Goal: Information Seeking & Learning: Learn about a topic

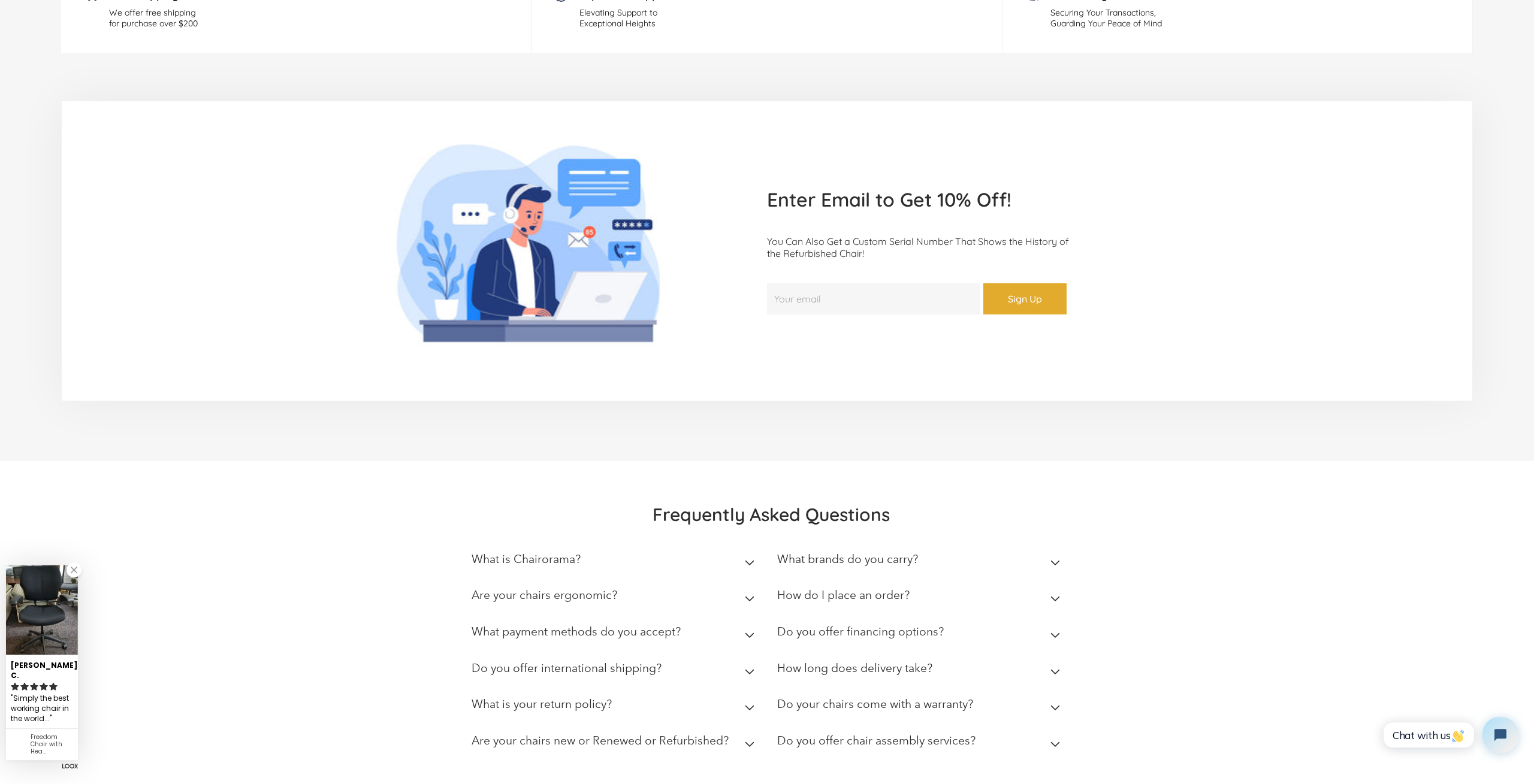
scroll to position [3201, 0]
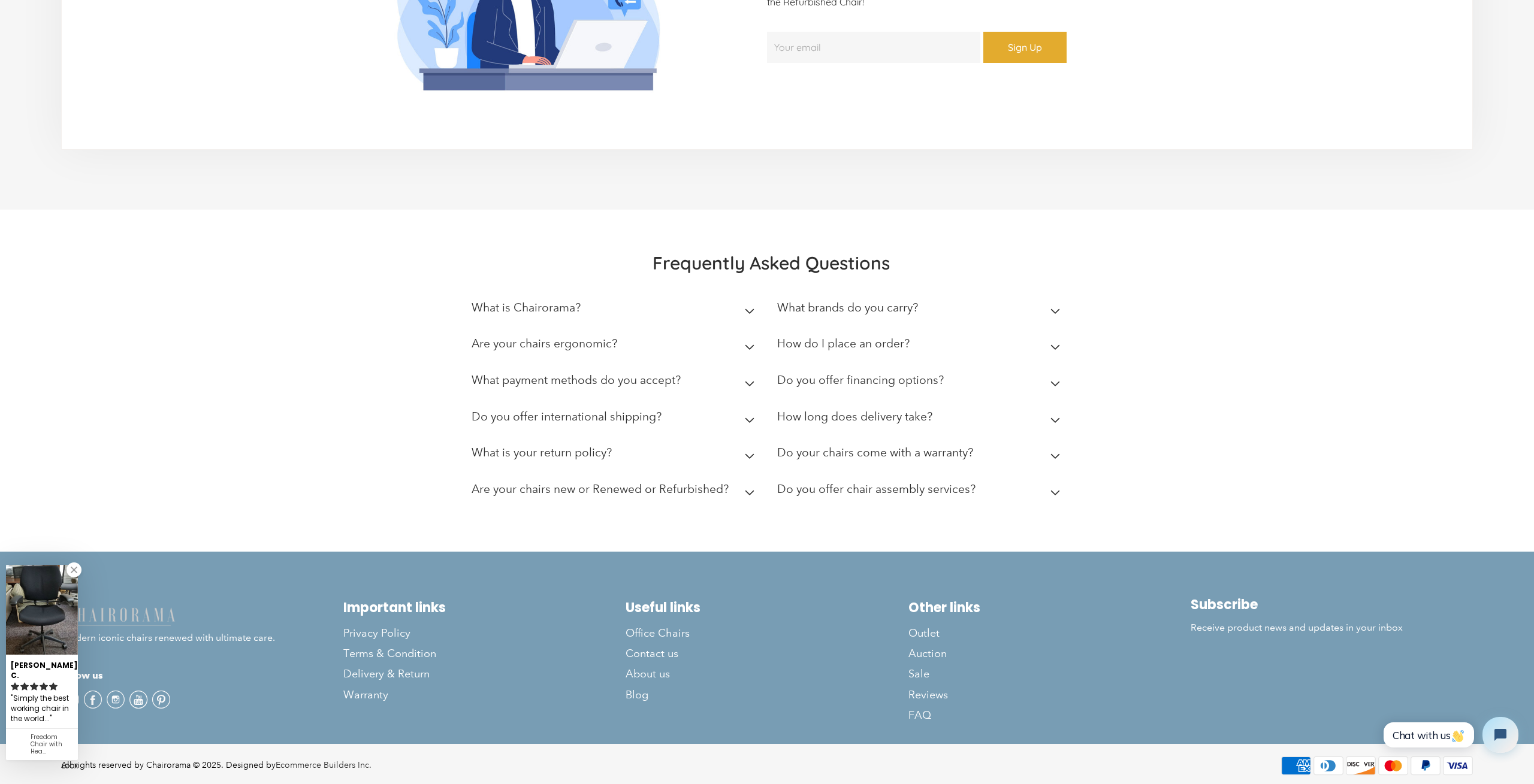
click at [74, 577] on link at bounding box center [73, 569] width 15 height 15
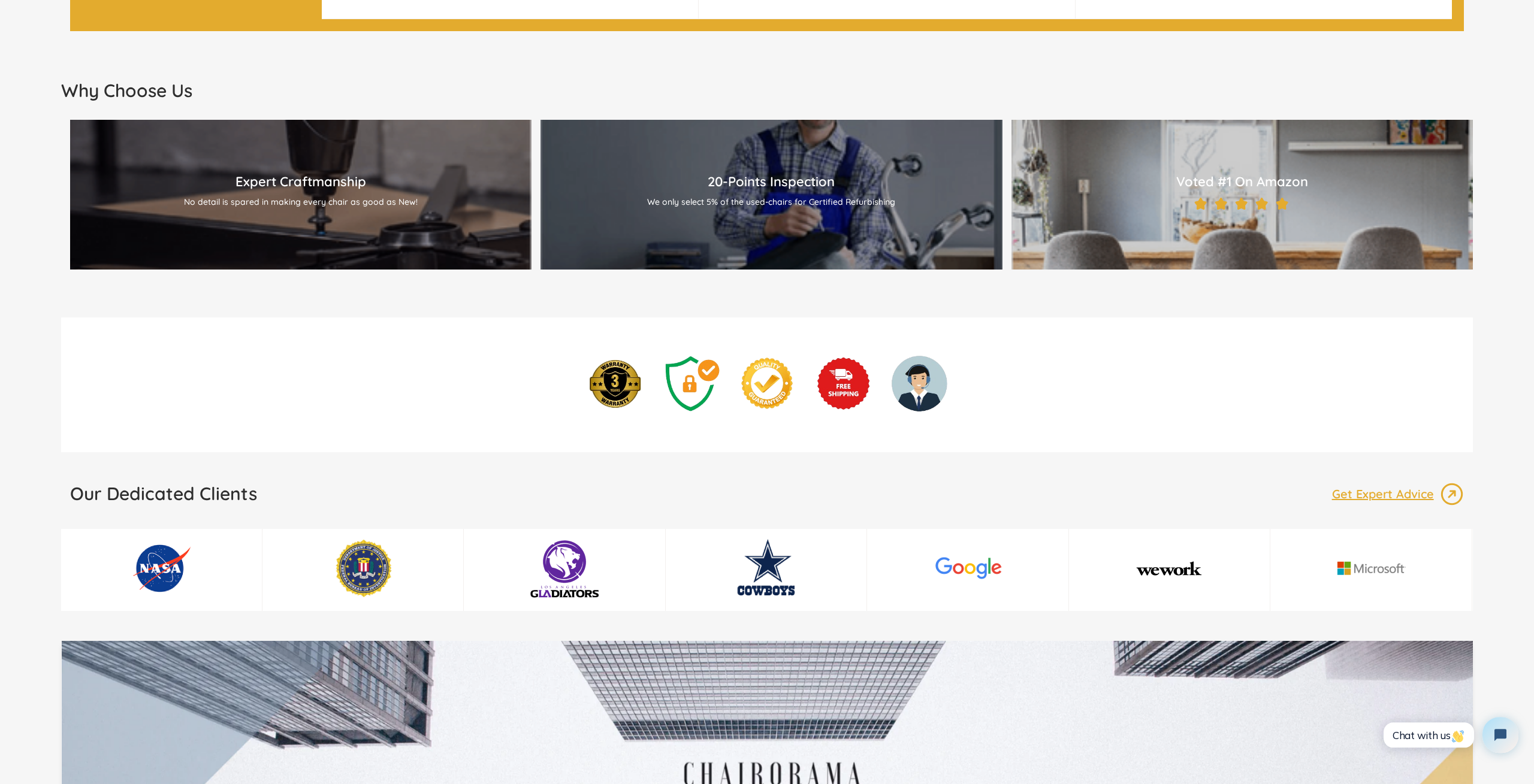
scroll to position [1434, 0]
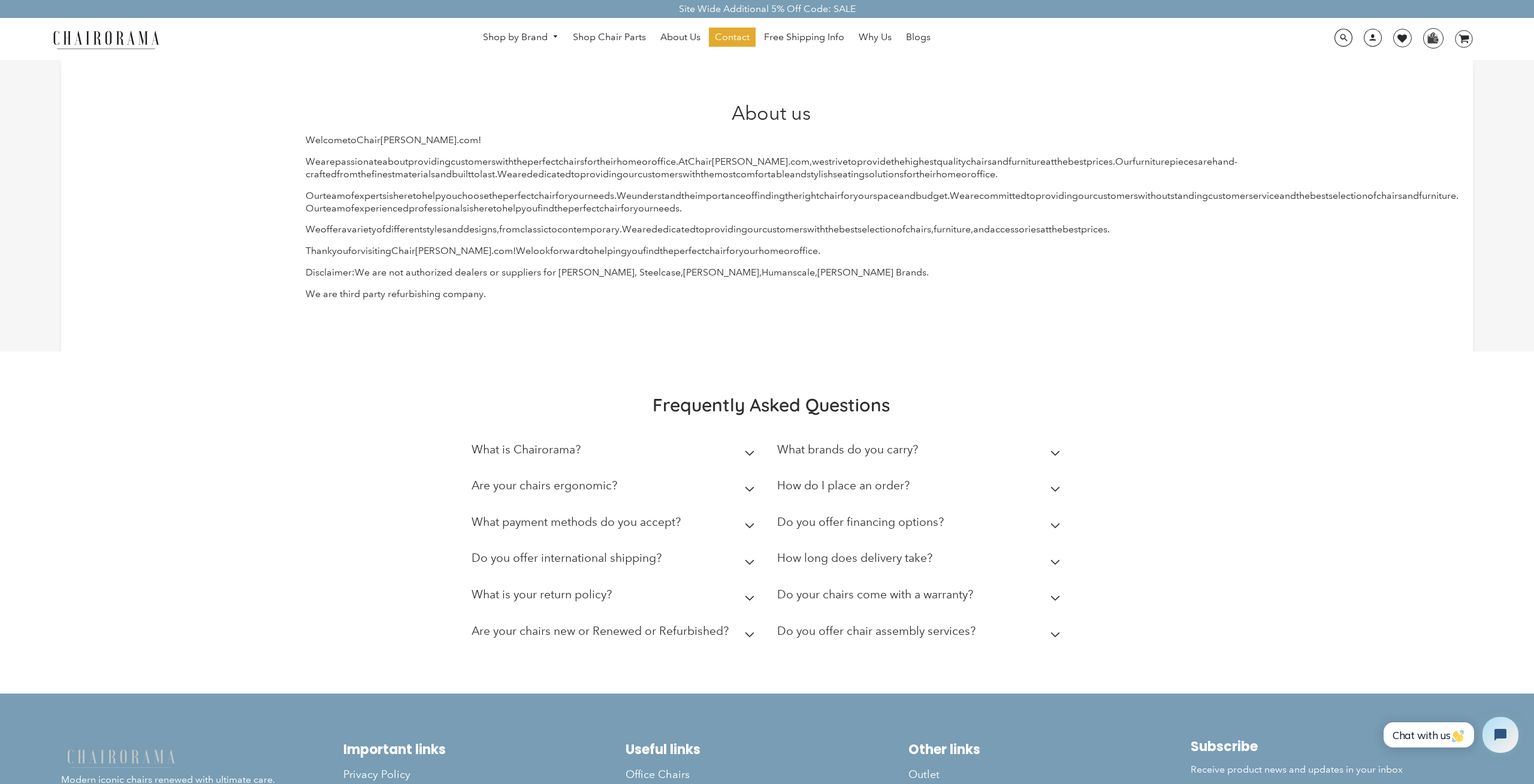
scroll to position [148, 0]
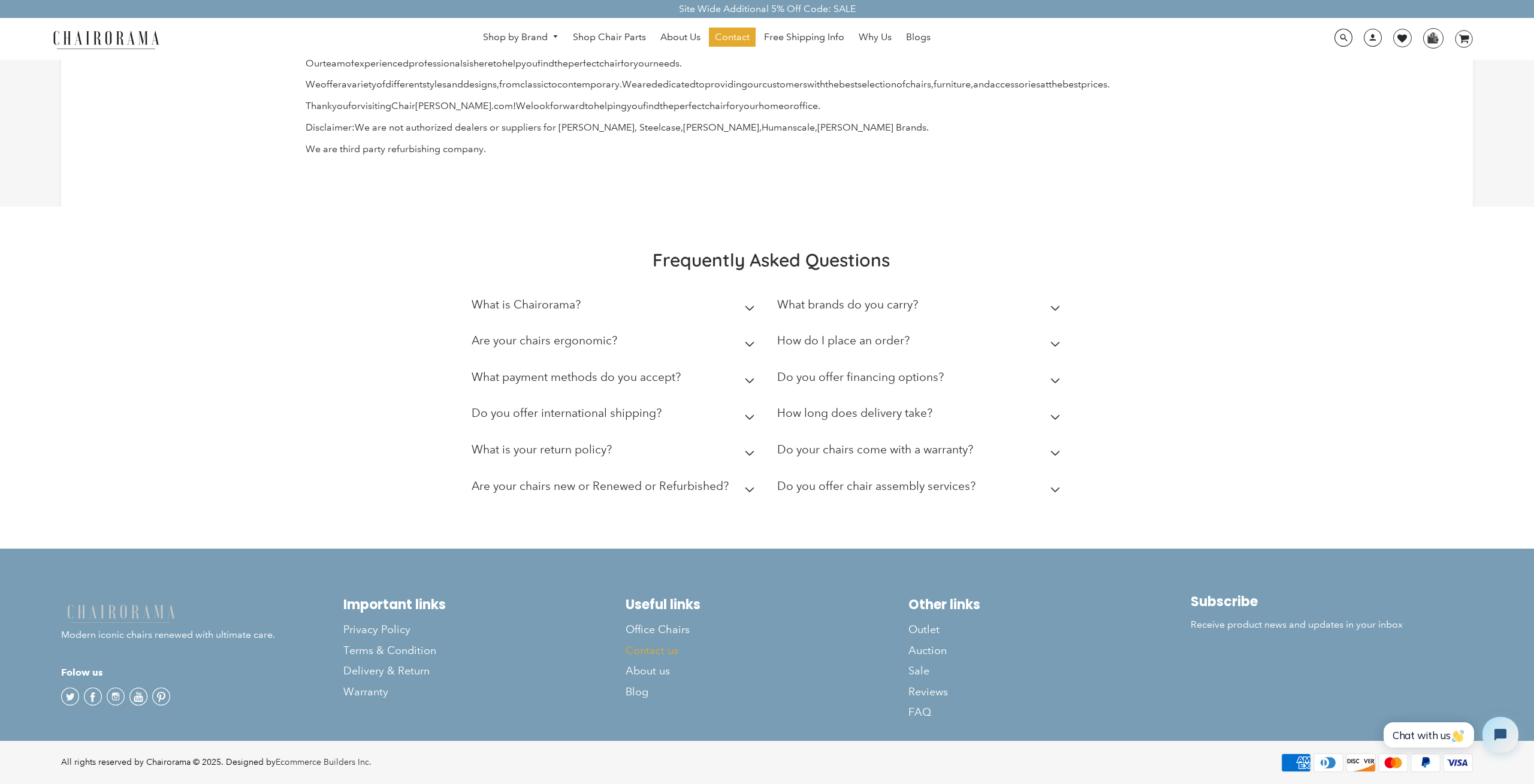
click at [656, 640] on link "Contact us" at bounding box center [767, 651] width 283 height 20
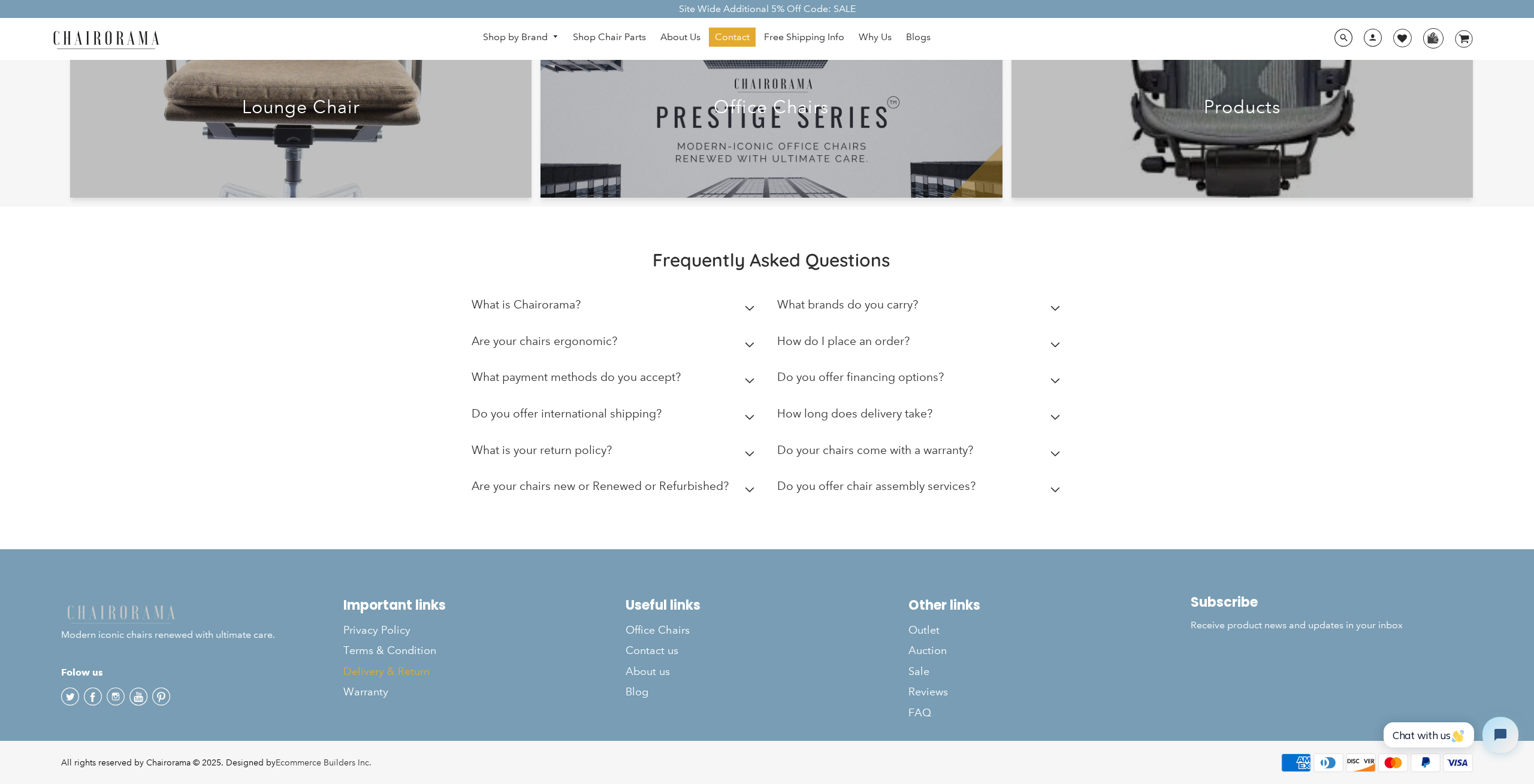
scroll to position [333, 0]
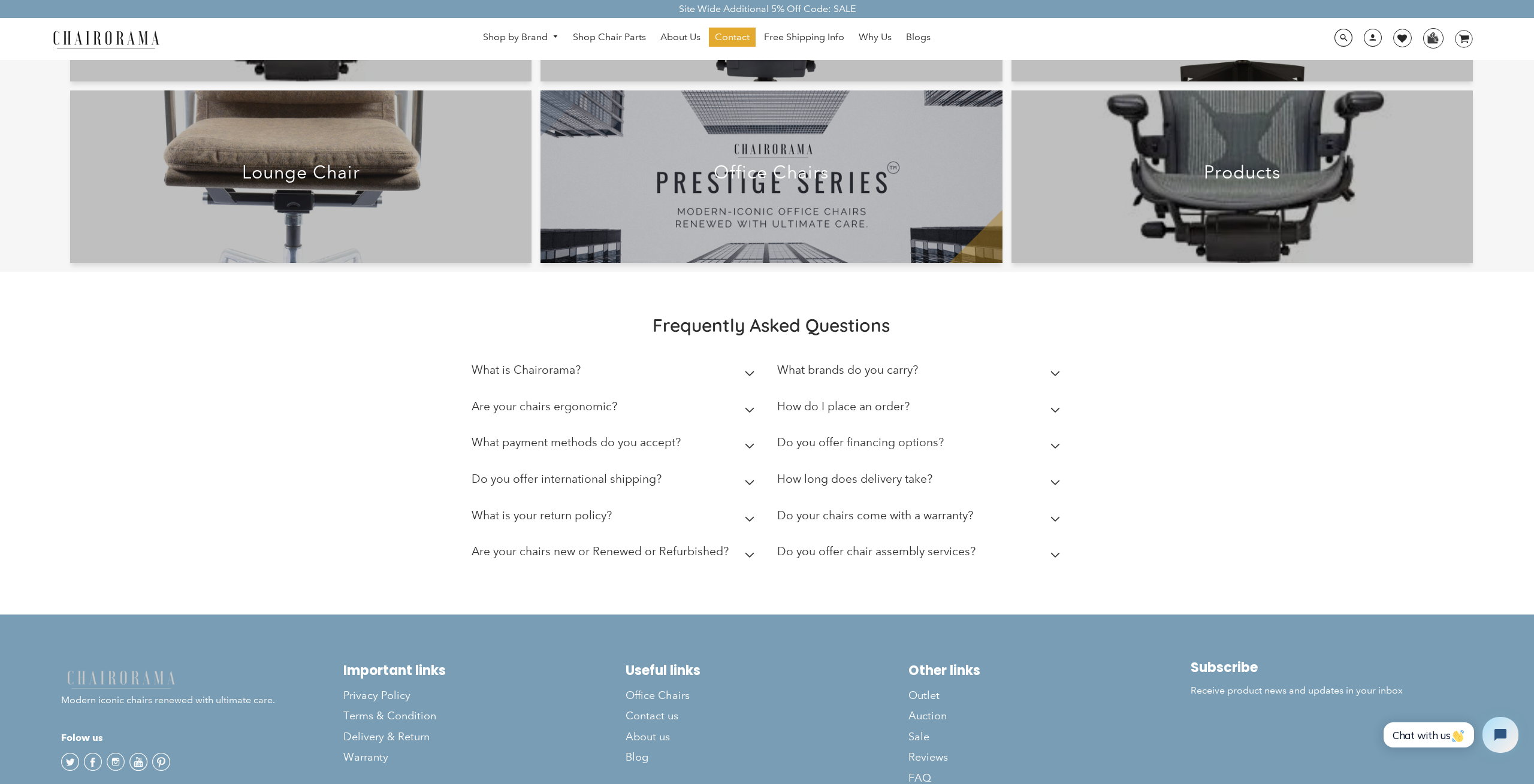
drag, startPoint x: 737, startPoint y: 374, endPoint x: 748, endPoint y: 367, distance: 13.0
click at [738, 373] on summary "What is Chairorama?" at bounding box center [615, 372] width 288 height 36
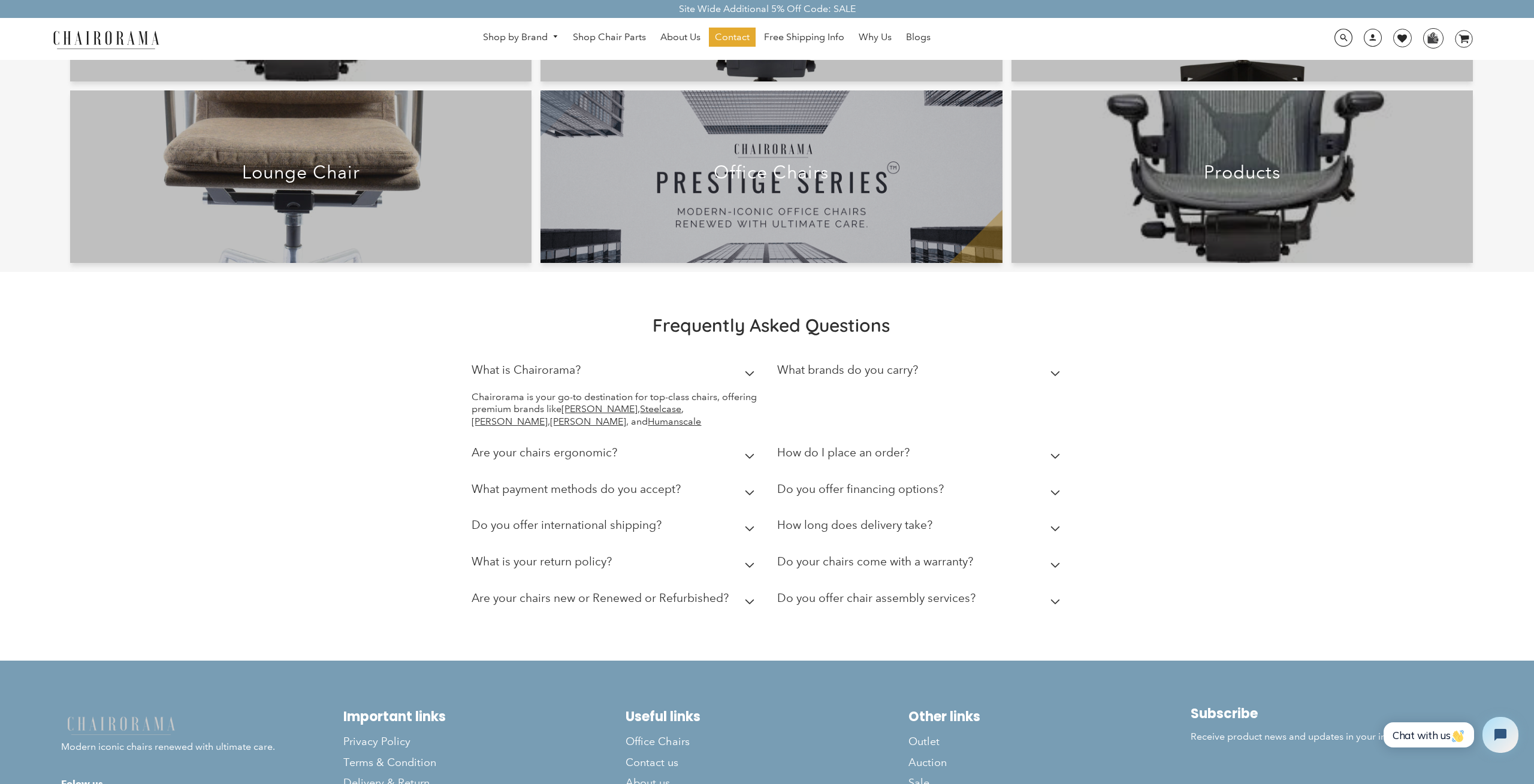
click at [748, 367] on summary "What is Chairorama?" at bounding box center [615, 372] width 288 height 36
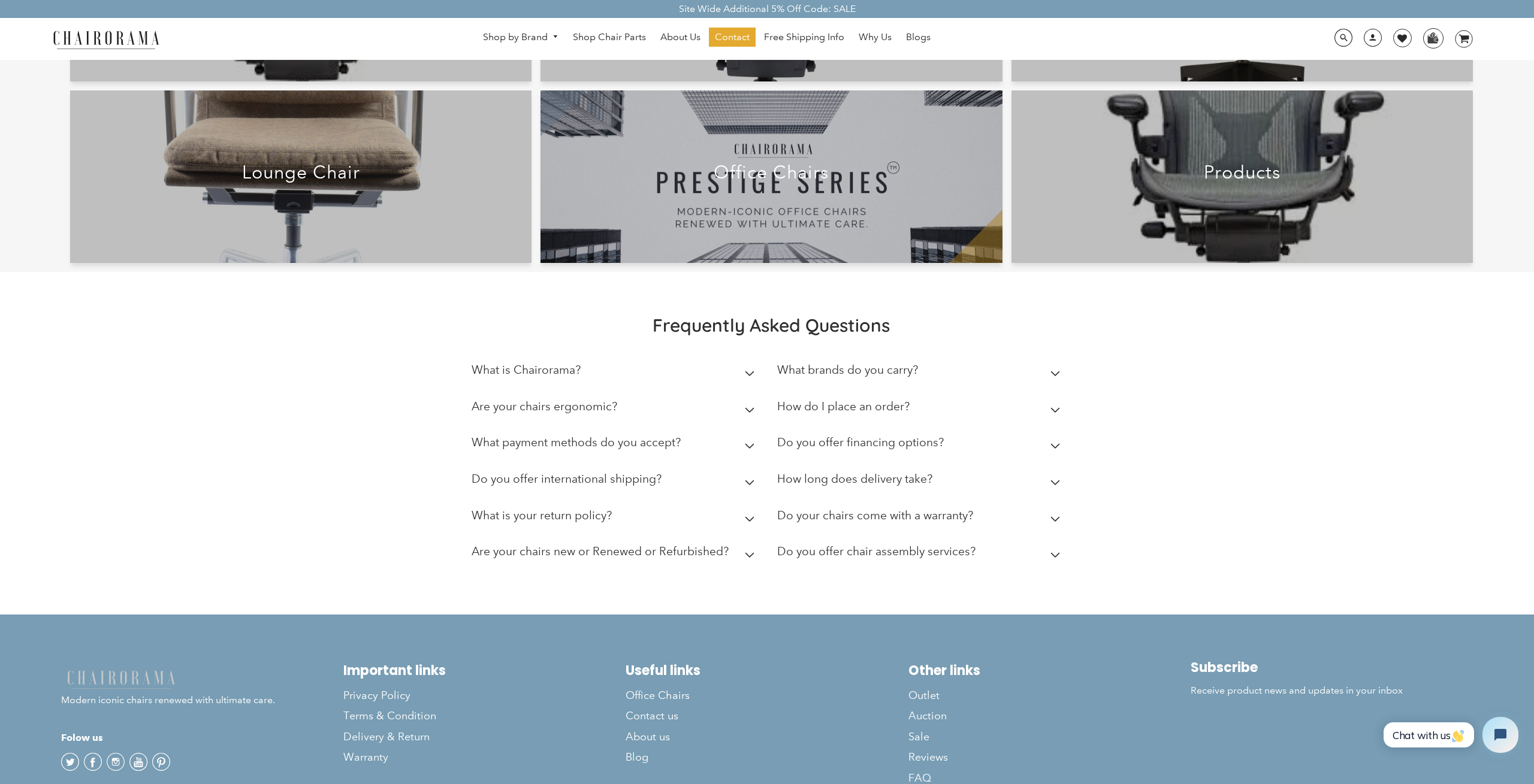
click at [748, 367] on summary "What is Chairorama?" at bounding box center [615, 372] width 288 height 36
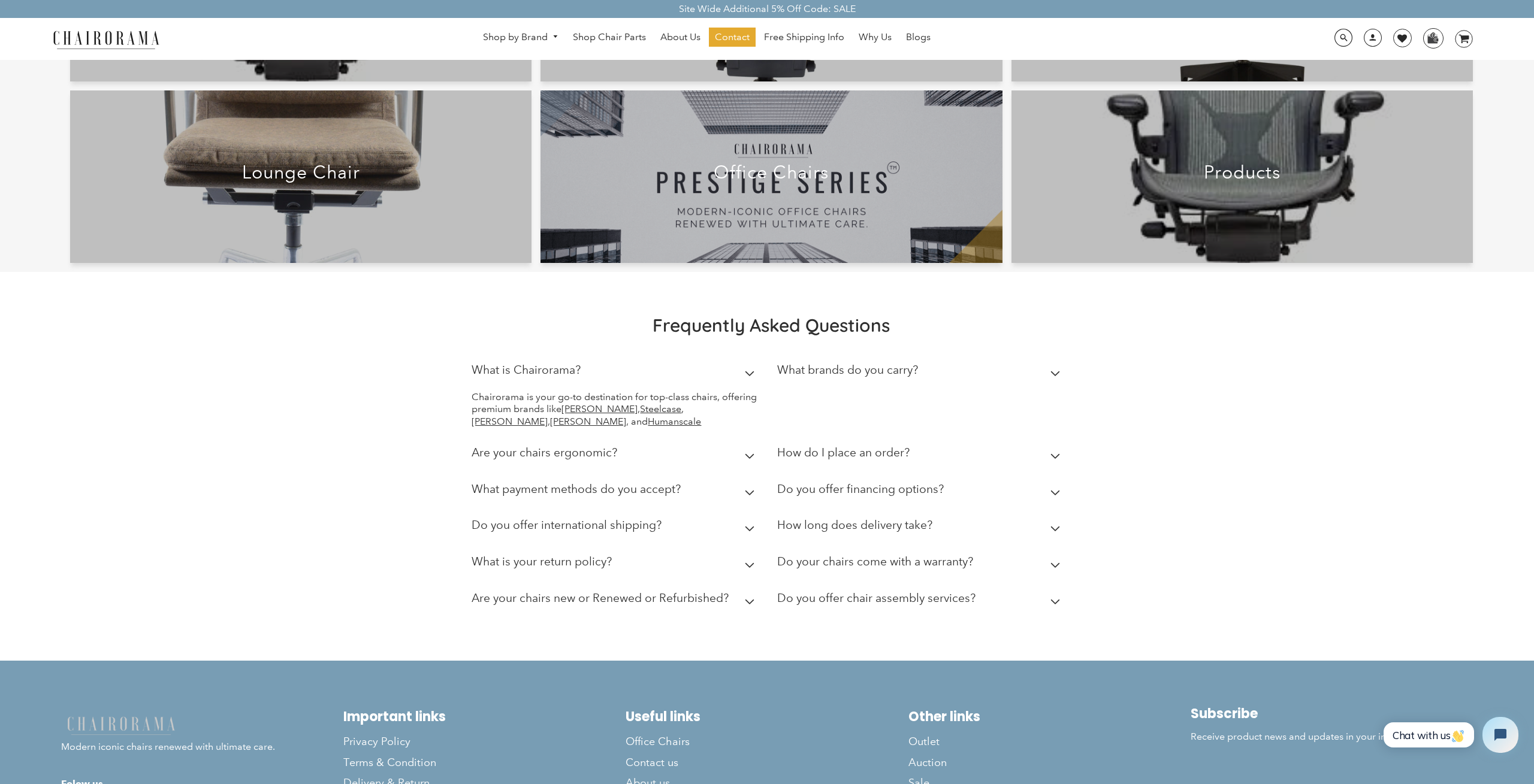
click at [745, 382] on summary "What is Chairorama?" at bounding box center [615, 372] width 288 height 36
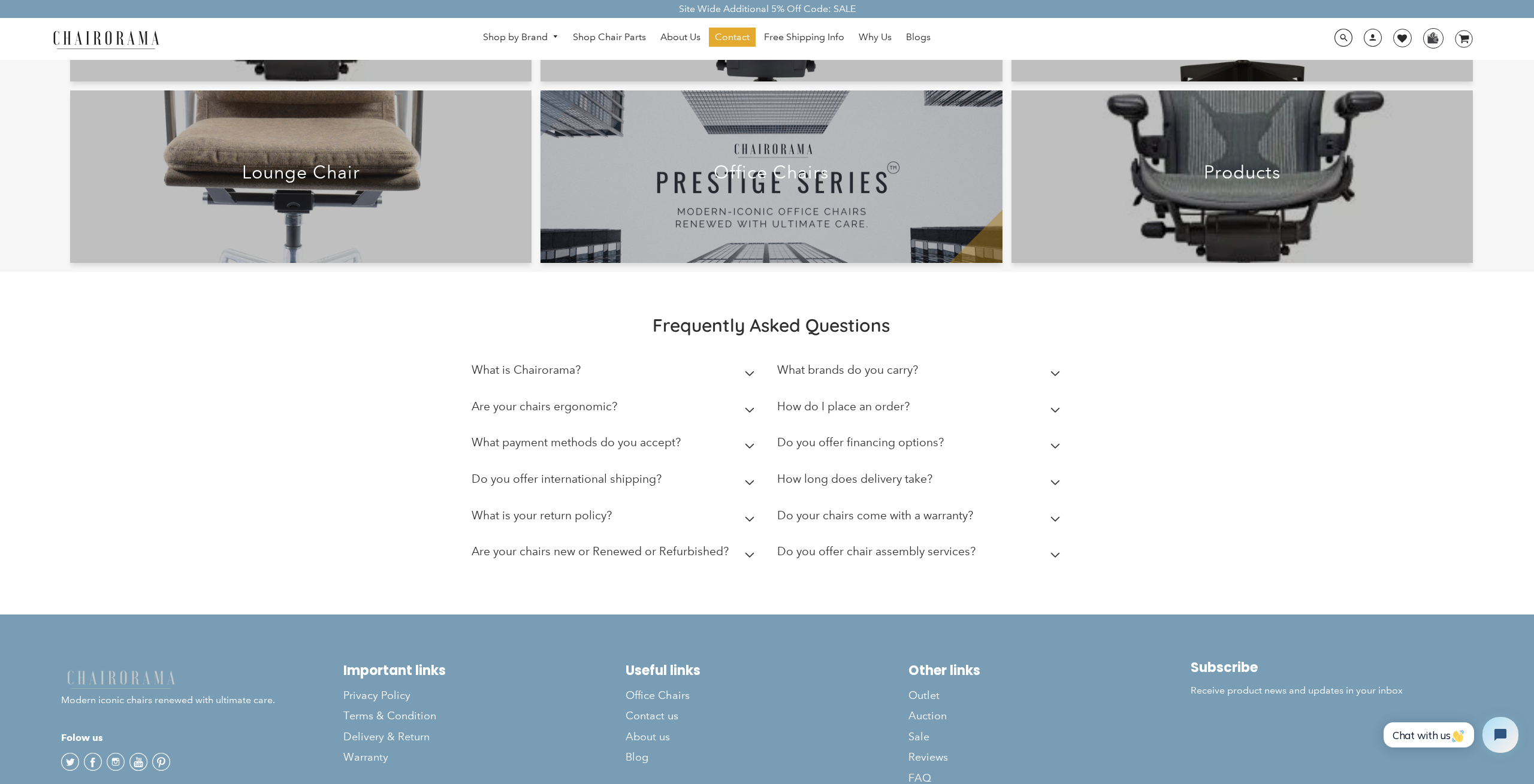
click at [737, 416] on summary "Are your chairs ergonomic?" at bounding box center [615, 409] width 288 height 36
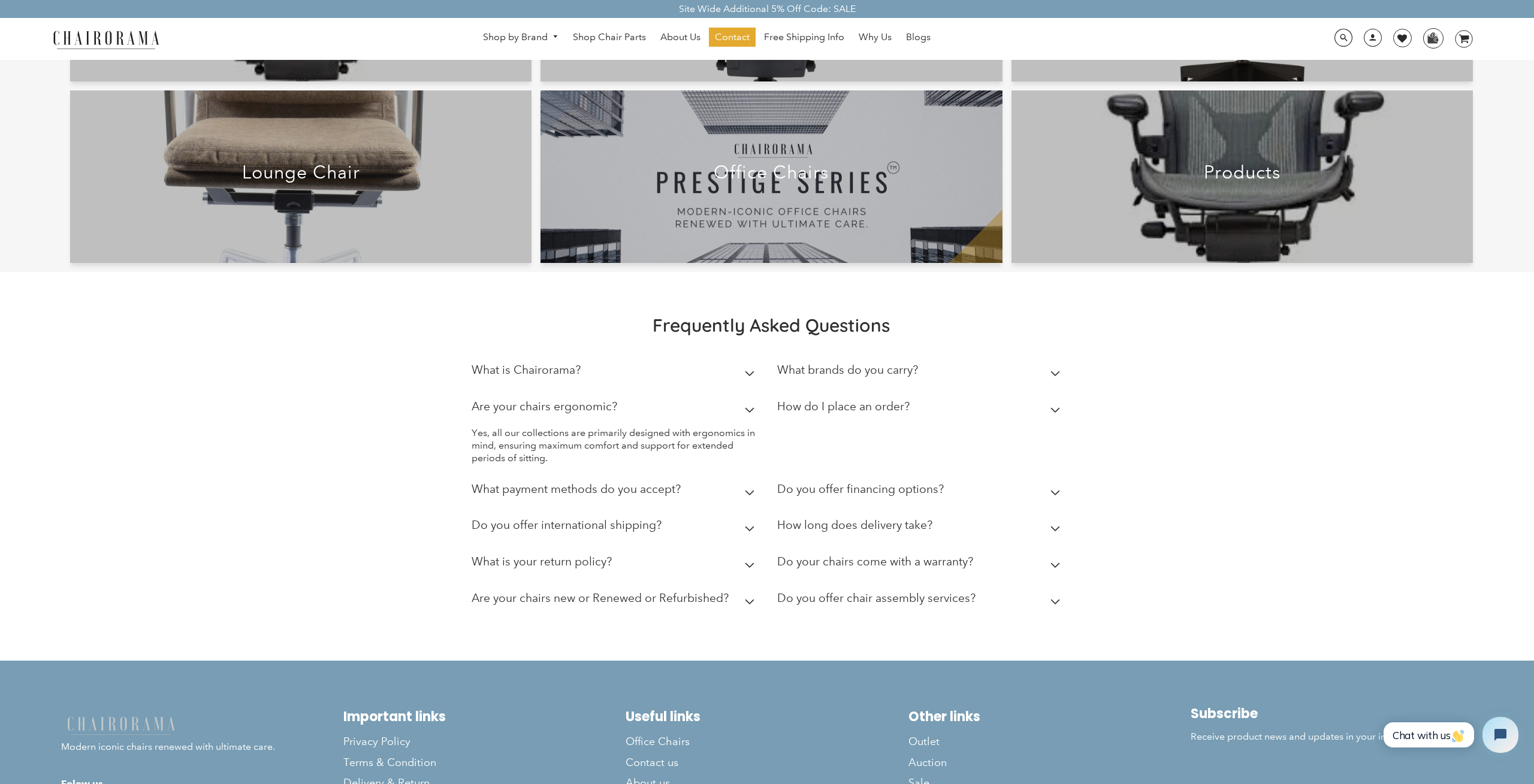
click at [745, 411] on icon at bounding box center [750, 411] width 10 height 6
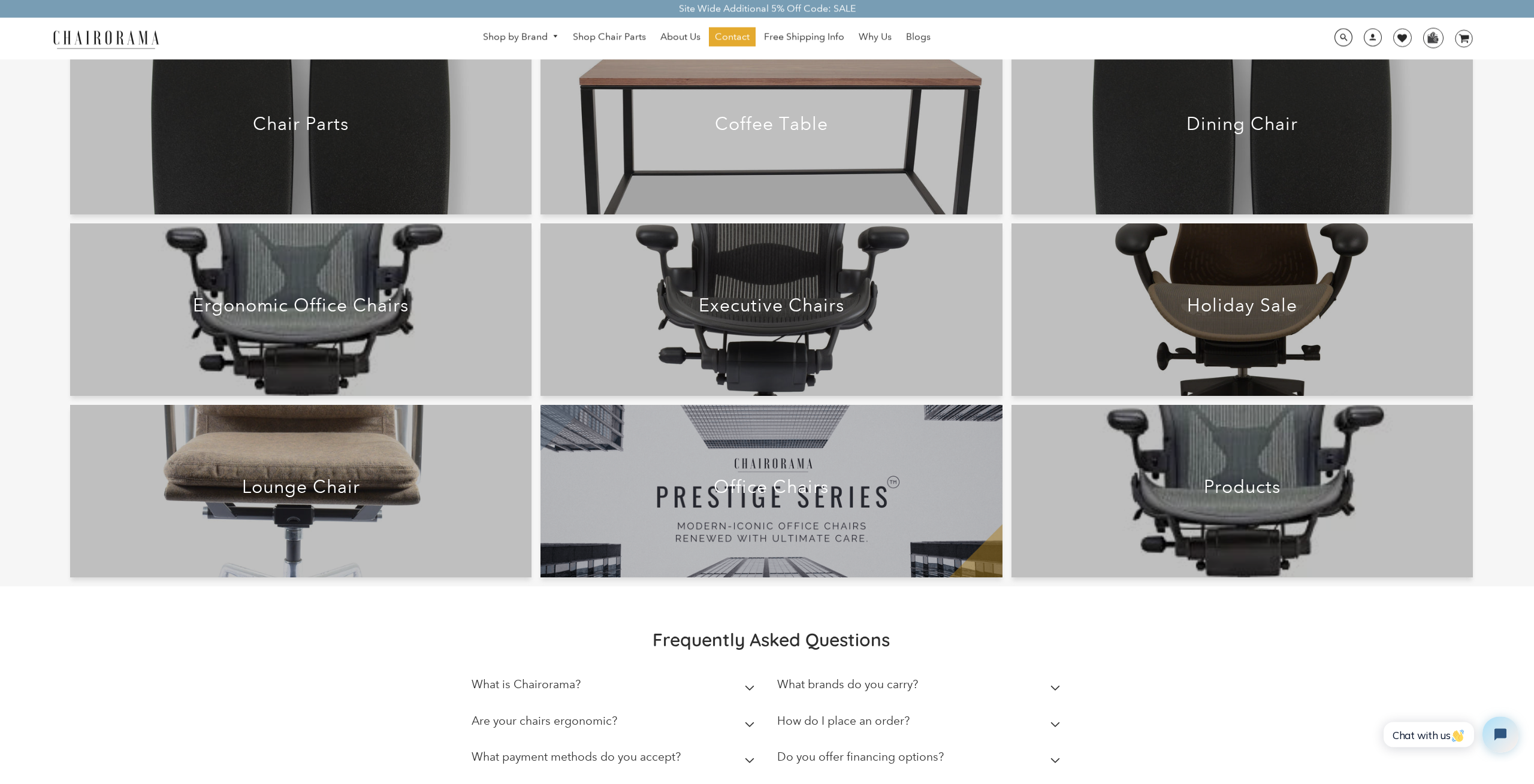
scroll to position [0, 0]
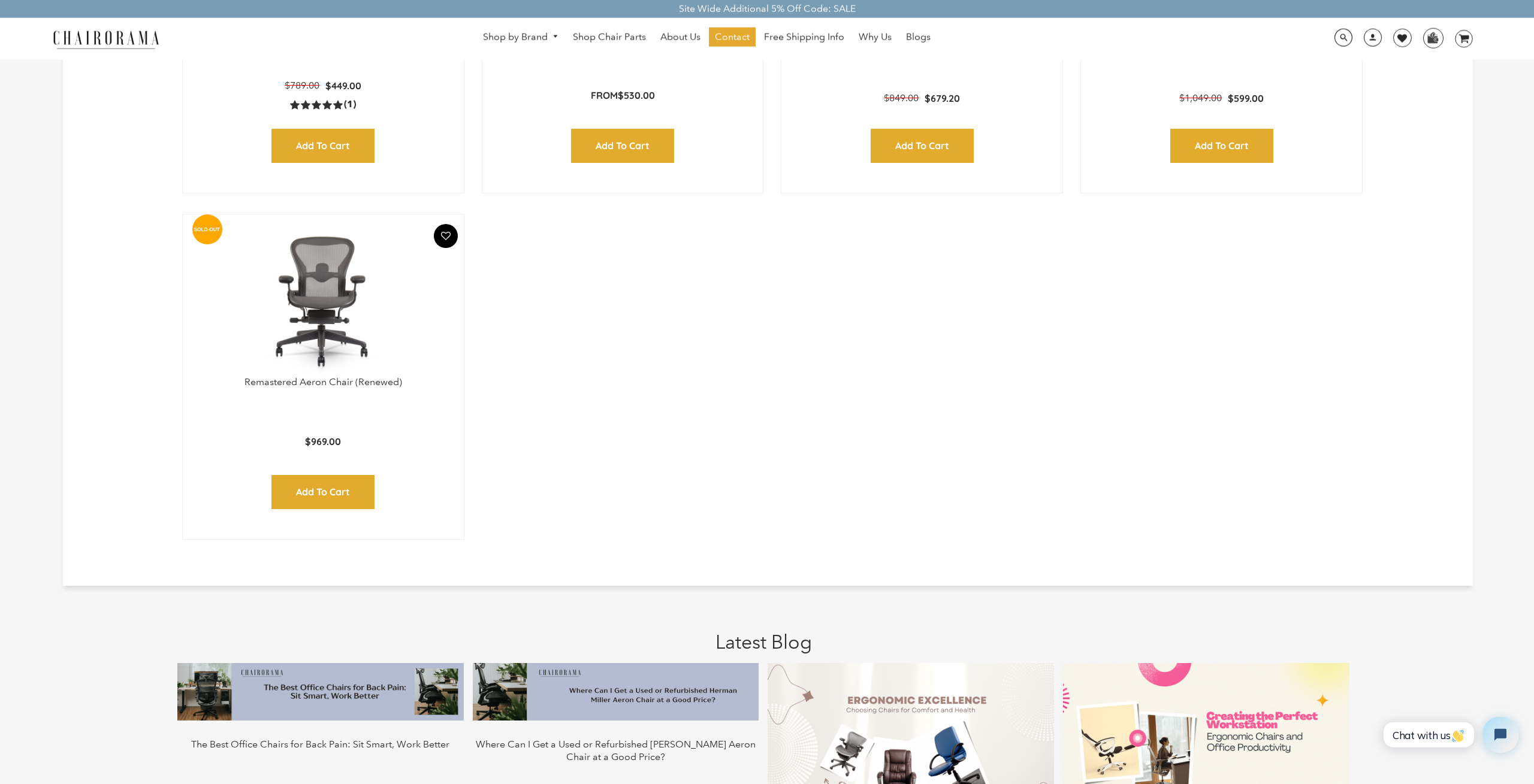
scroll to position [3009, 0]
